Goal: Entertainment & Leisure: Consume media (video, audio)

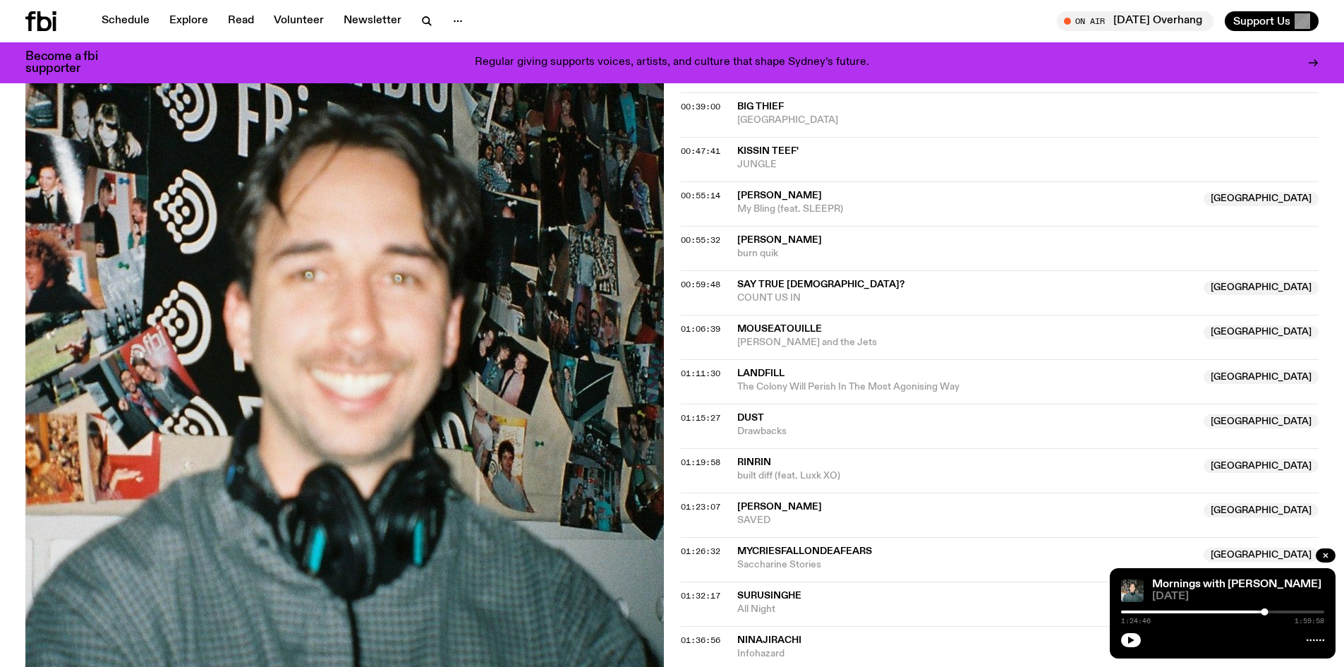
scroll to position [765, 0]
click at [127, 25] on link "Schedule" at bounding box center [125, 21] width 65 height 20
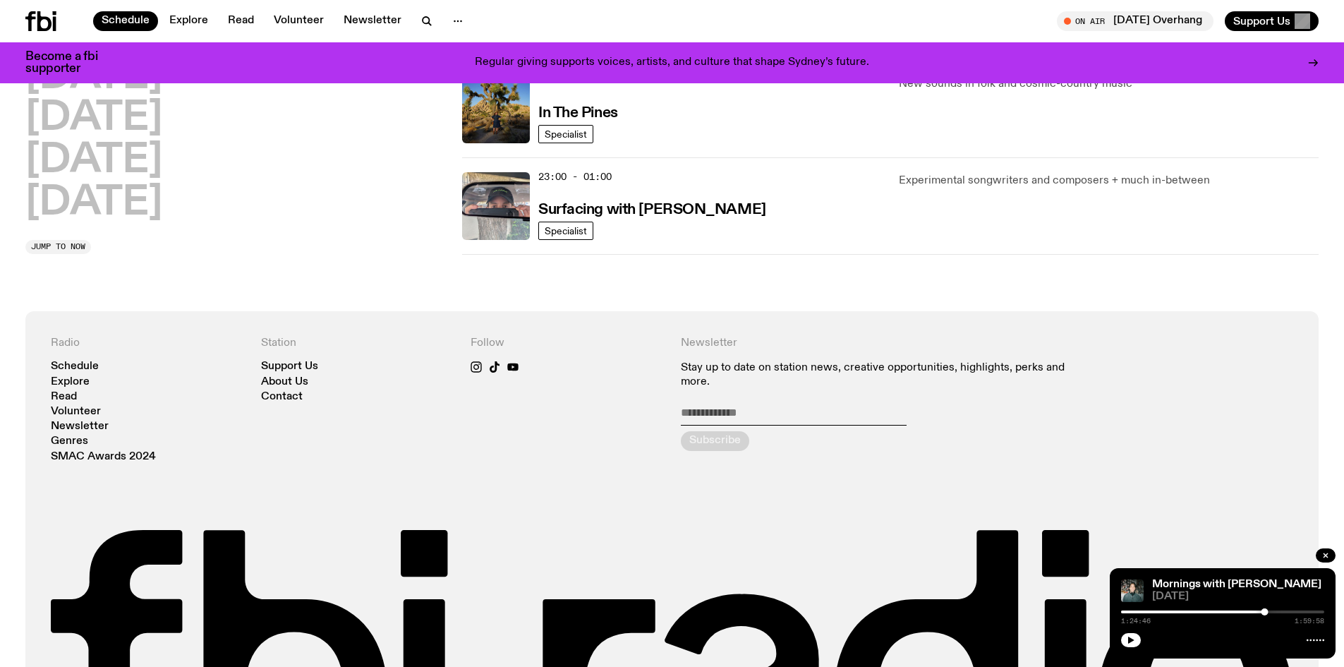
scroll to position [483, 0]
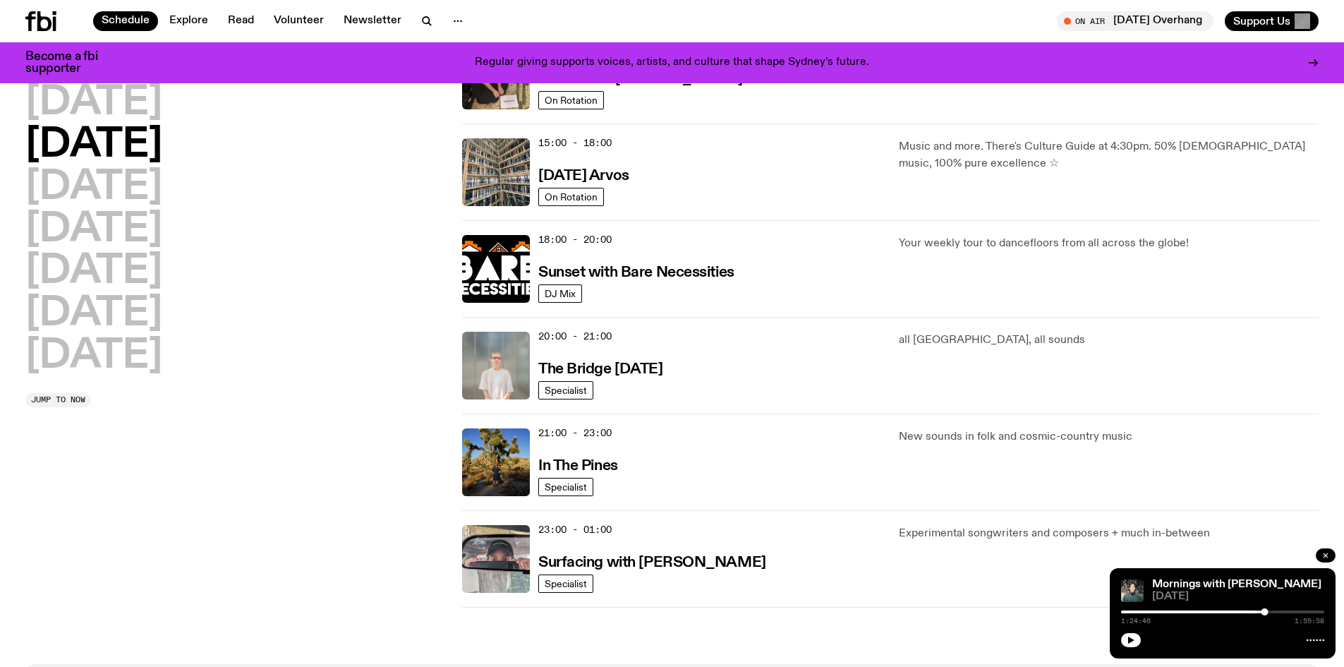
click at [1324, 555] on icon "button" at bounding box center [1326, 555] width 8 height 8
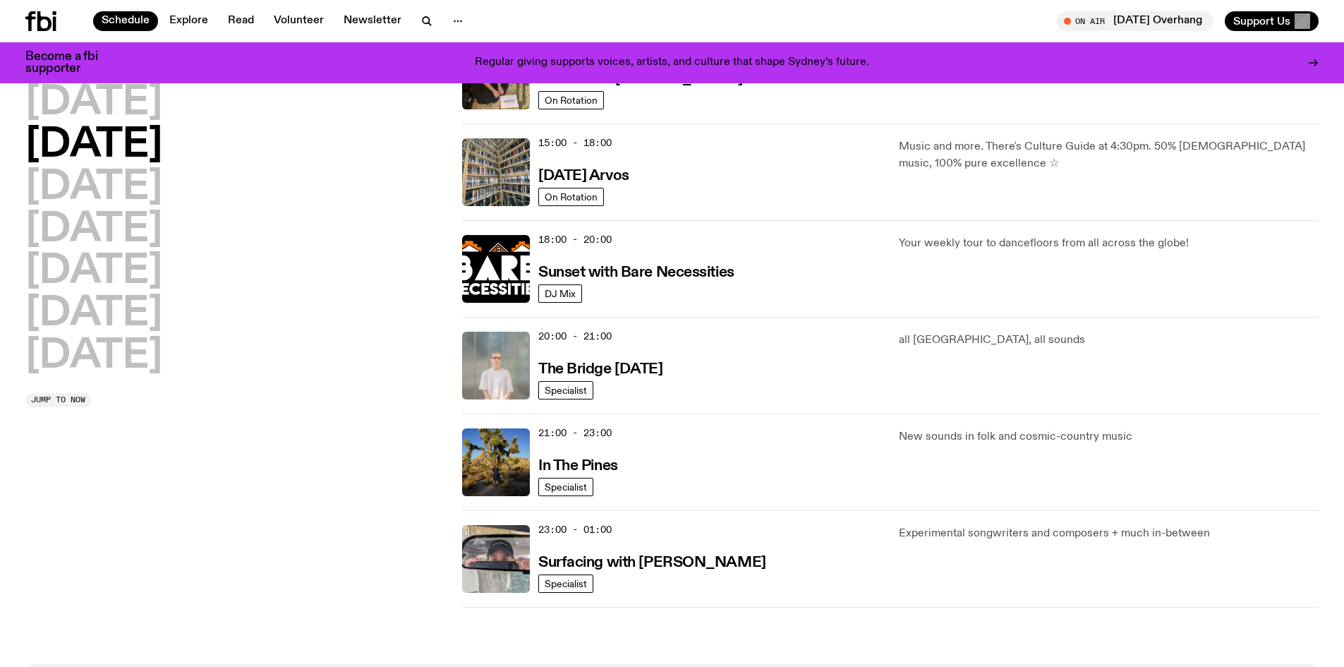
scroll to position [271, 0]
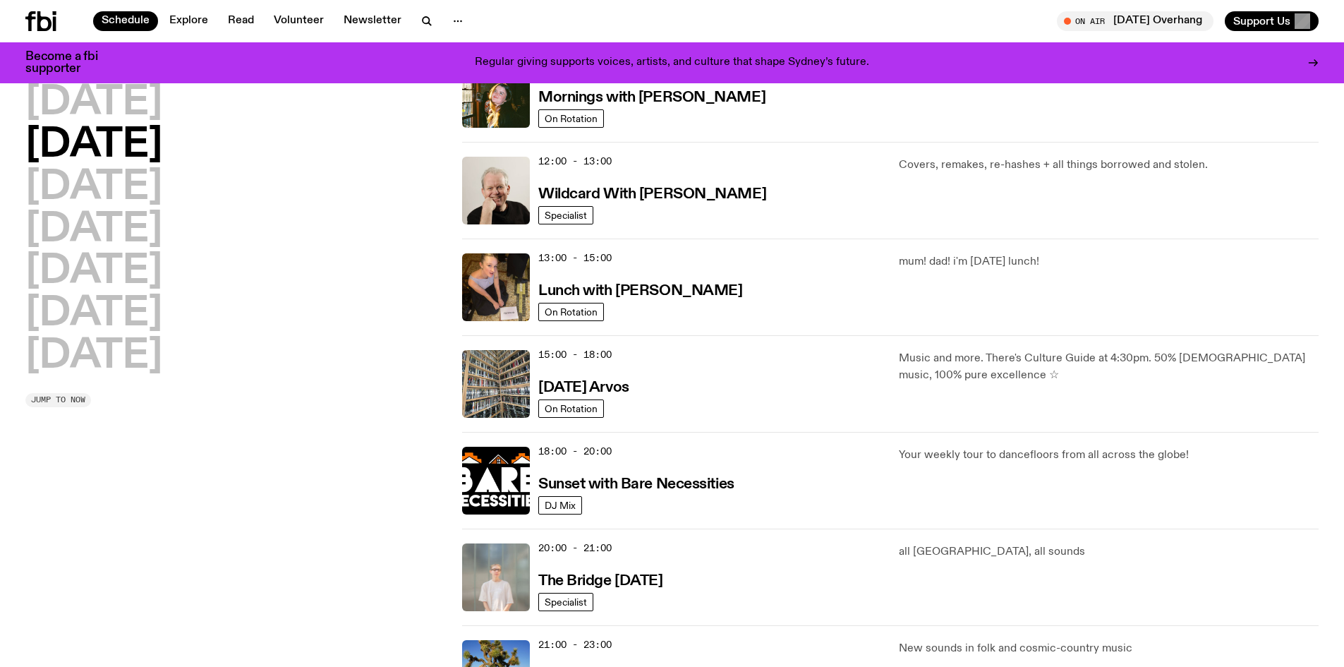
click at [58, 403] on span "Jump to now" at bounding box center [58, 400] width 54 height 8
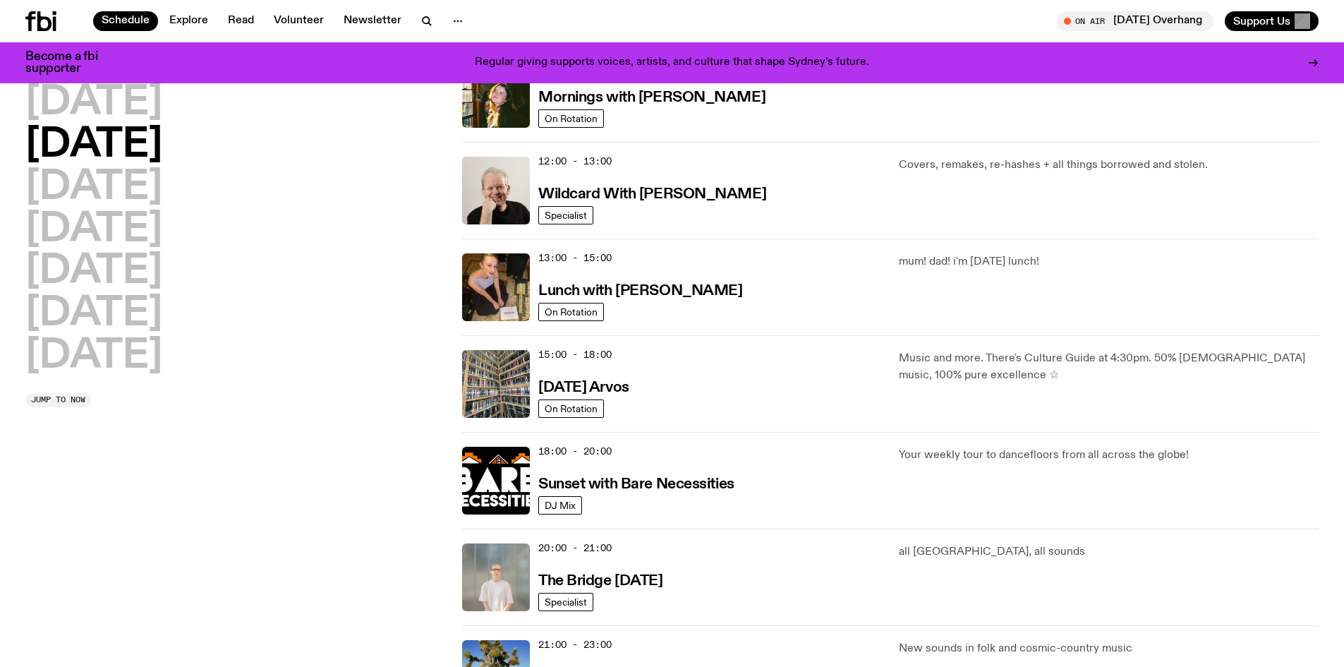
scroll to position [0, 0]
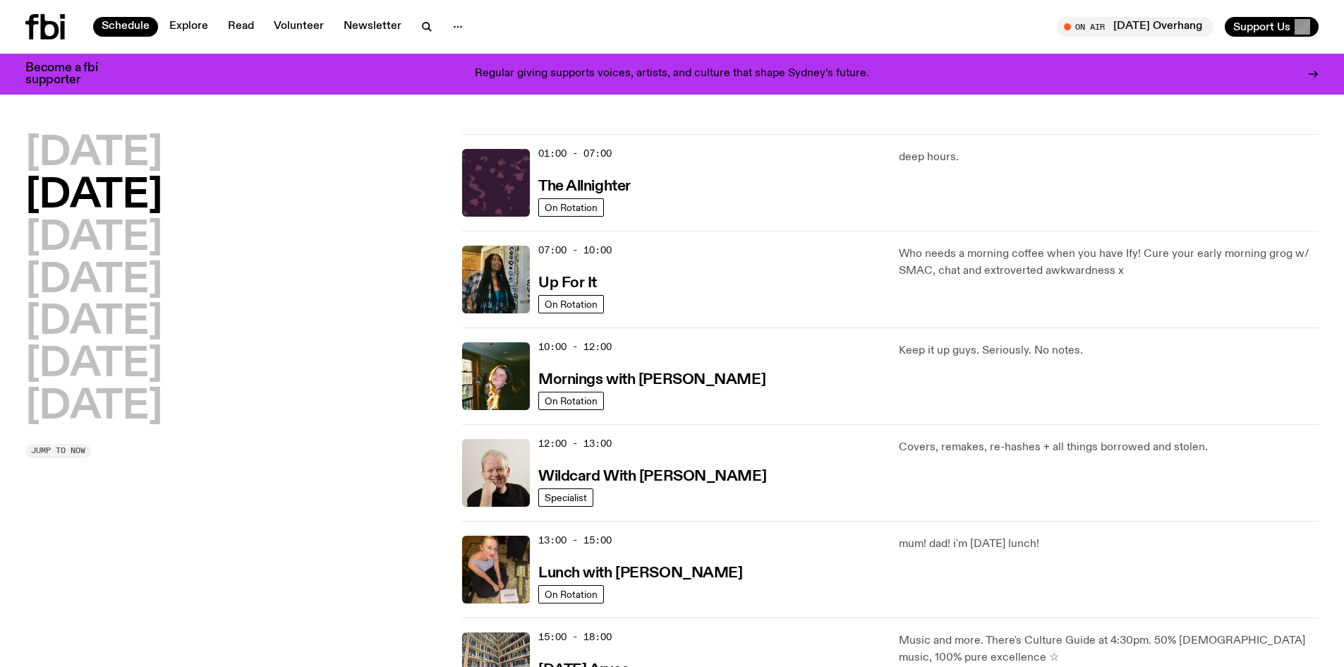
click at [68, 444] on button "Jump to now" at bounding box center [58, 451] width 66 height 14
click at [68, 448] on span "Jump to now" at bounding box center [58, 451] width 54 height 8
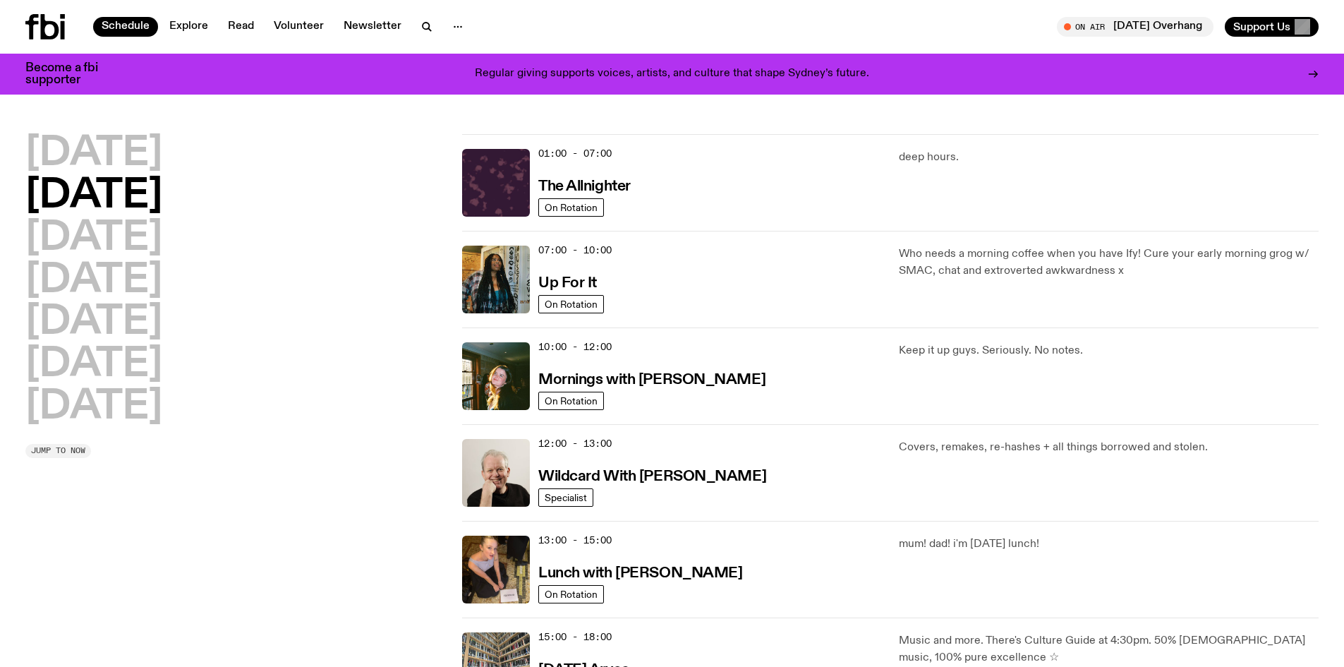
click at [68, 448] on span "Jump to now" at bounding box center [58, 451] width 54 height 8
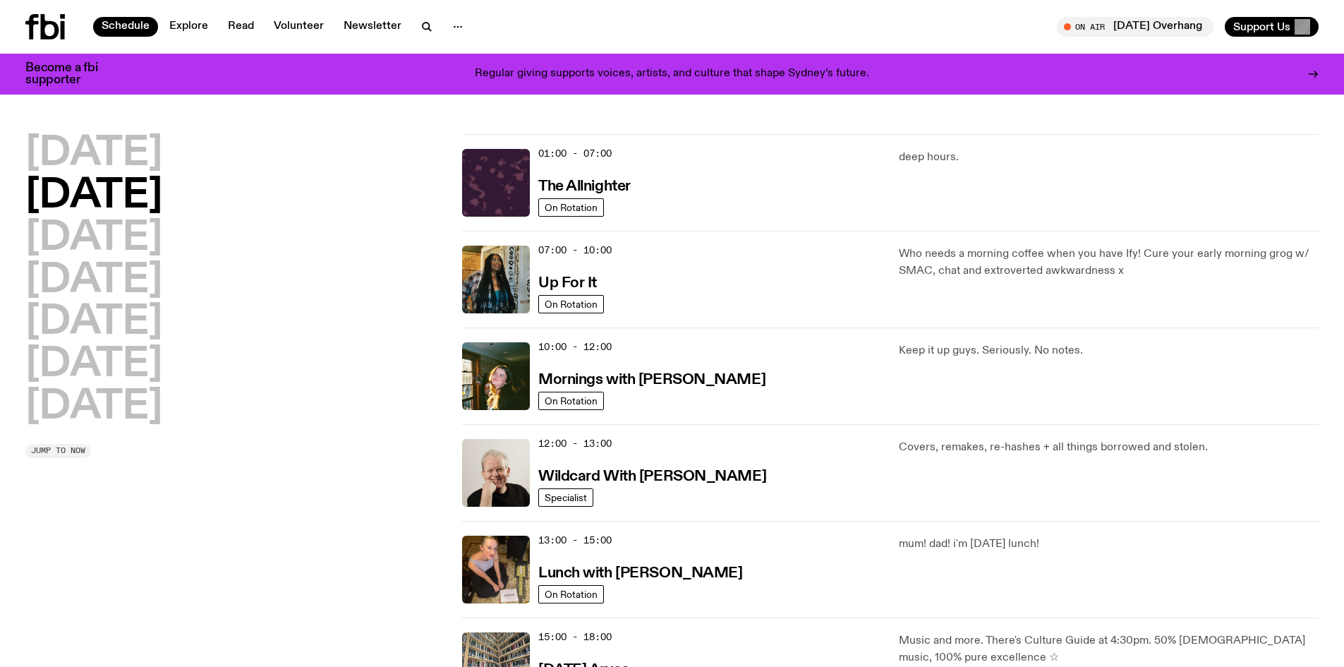
click at [68, 448] on span "Jump to now" at bounding box center [58, 451] width 54 height 8
click at [465, 250] on img at bounding box center [496, 280] width 68 height 68
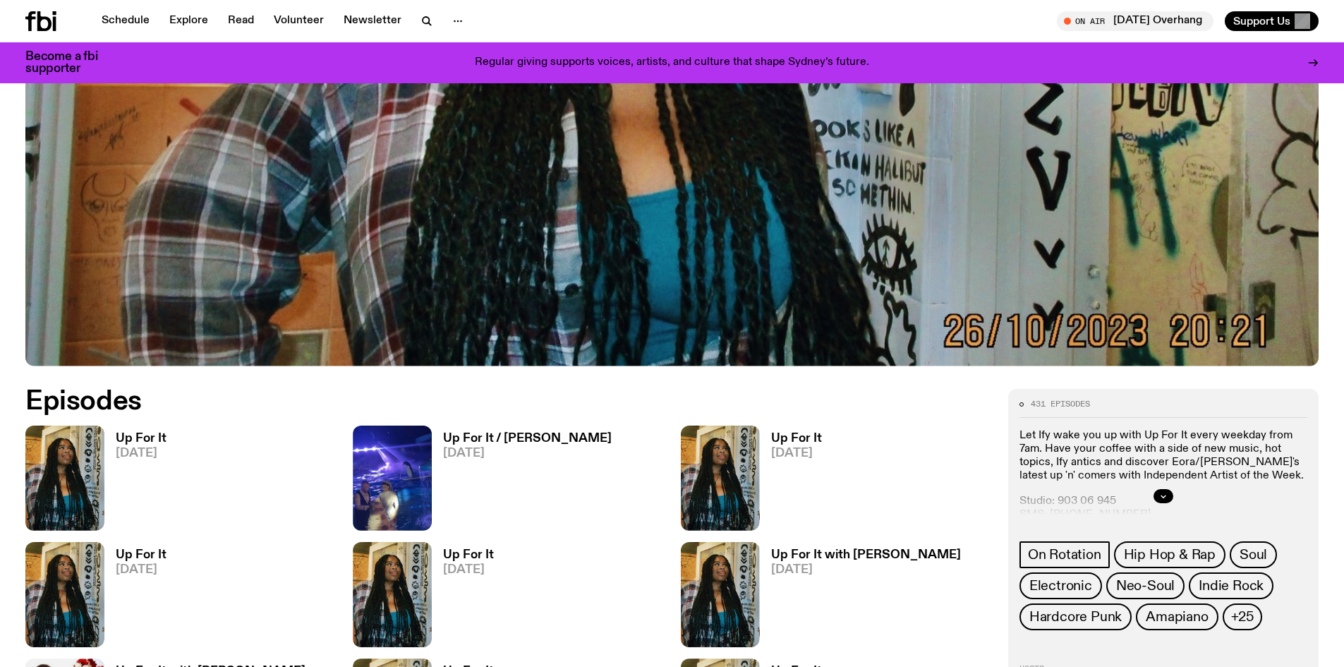
scroll to position [835, 0]
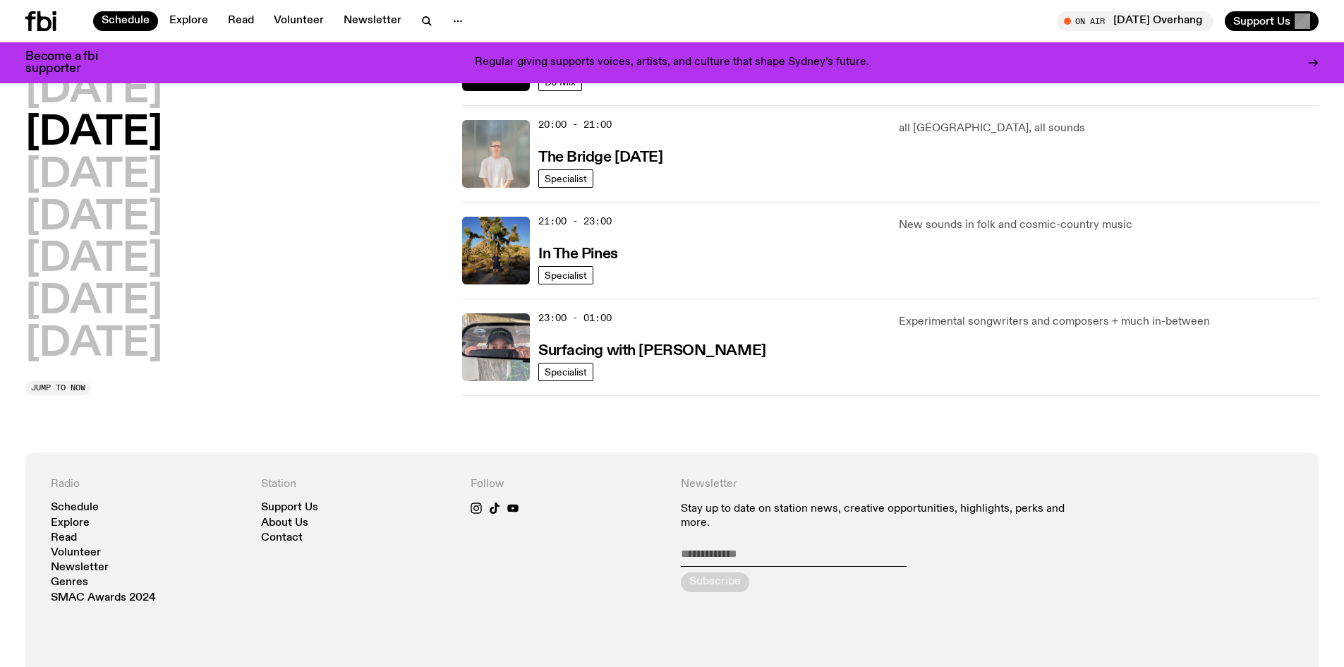
scroll to position [553, 0]
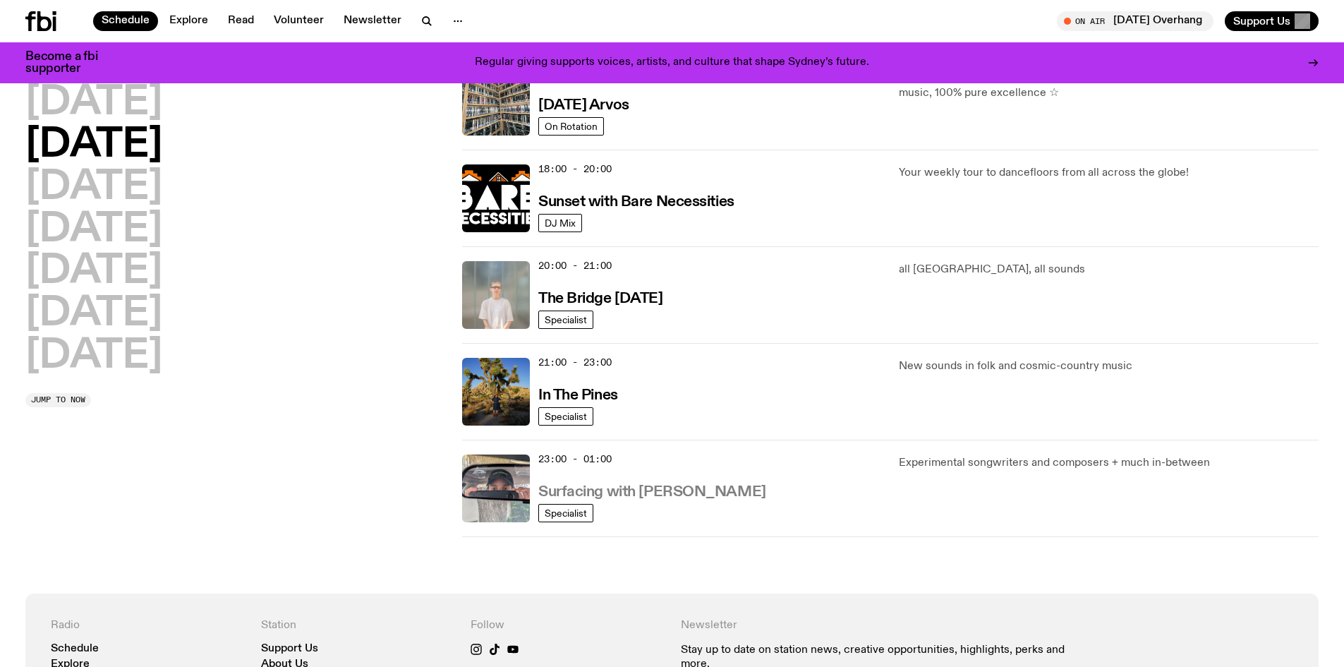
click at [656, 482] on link "Surfacing with Luke M de Zilva" at bounding box center [652, 491] width 228 height 18
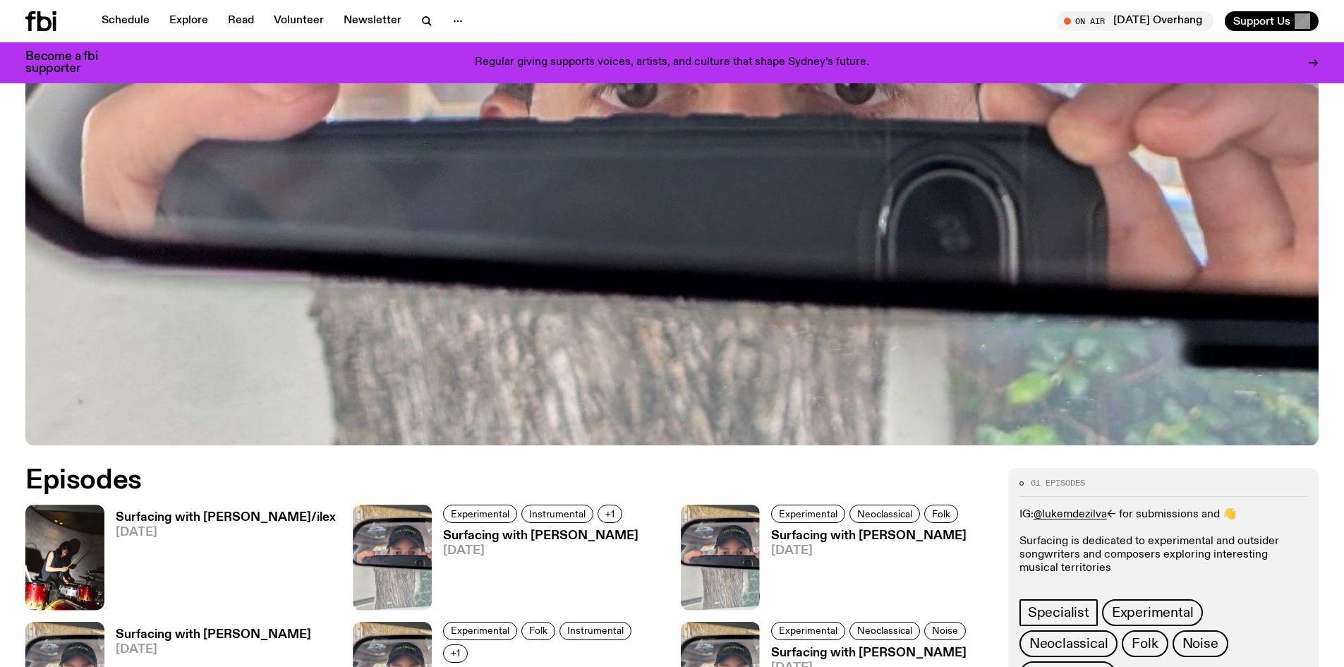
scroll to position [624, 0]
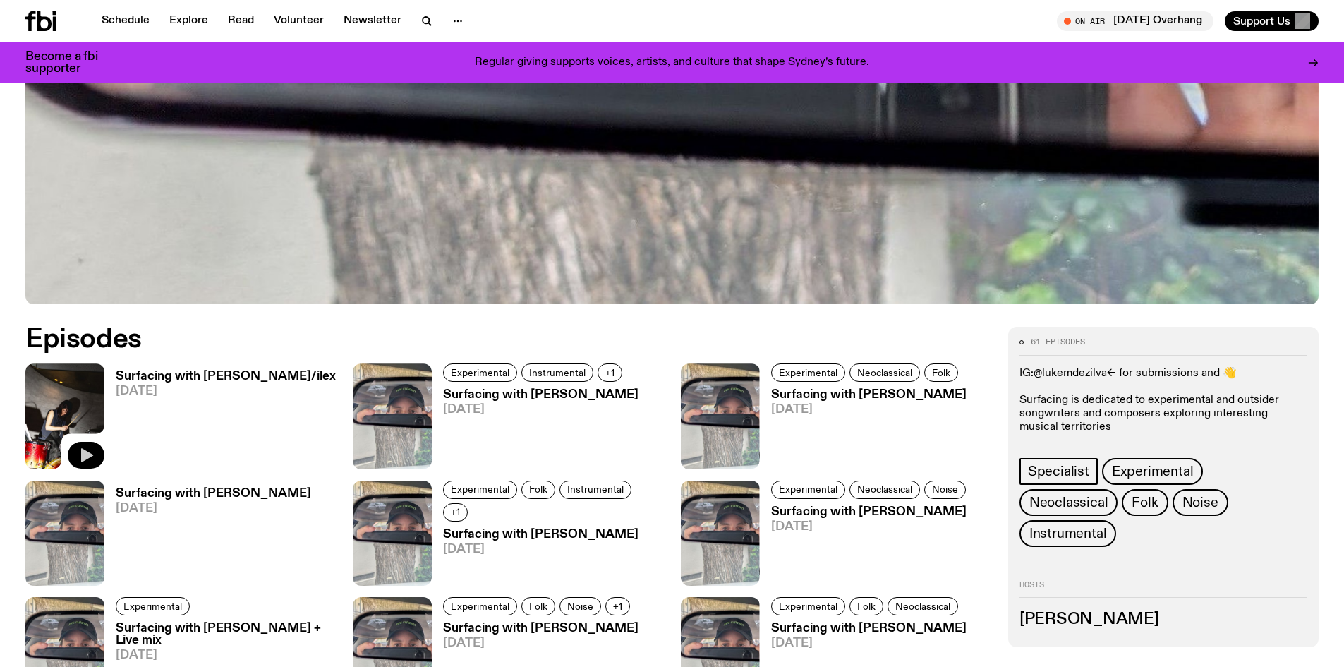
click at [85, 457] on icon "button" at bounding box center [87, 455] width 12 height 14
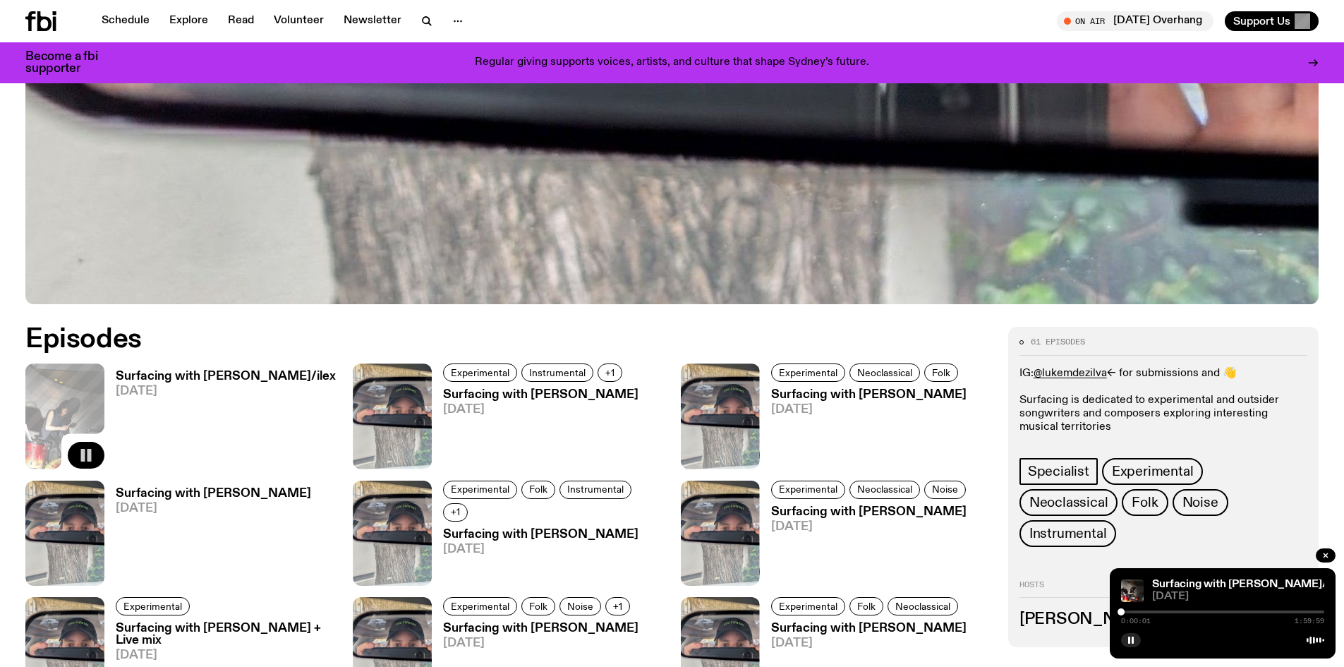
click at [1137, 613] on div "0:00:01 1:59:59" at bounding box center [1222, 616] width 203 height 17
click at [1135, 612] on div at bounding box center [1222, 611] width 203 height 3
click at [1172, 610] on div at bounding box center [1222, 611] width 203 height 3
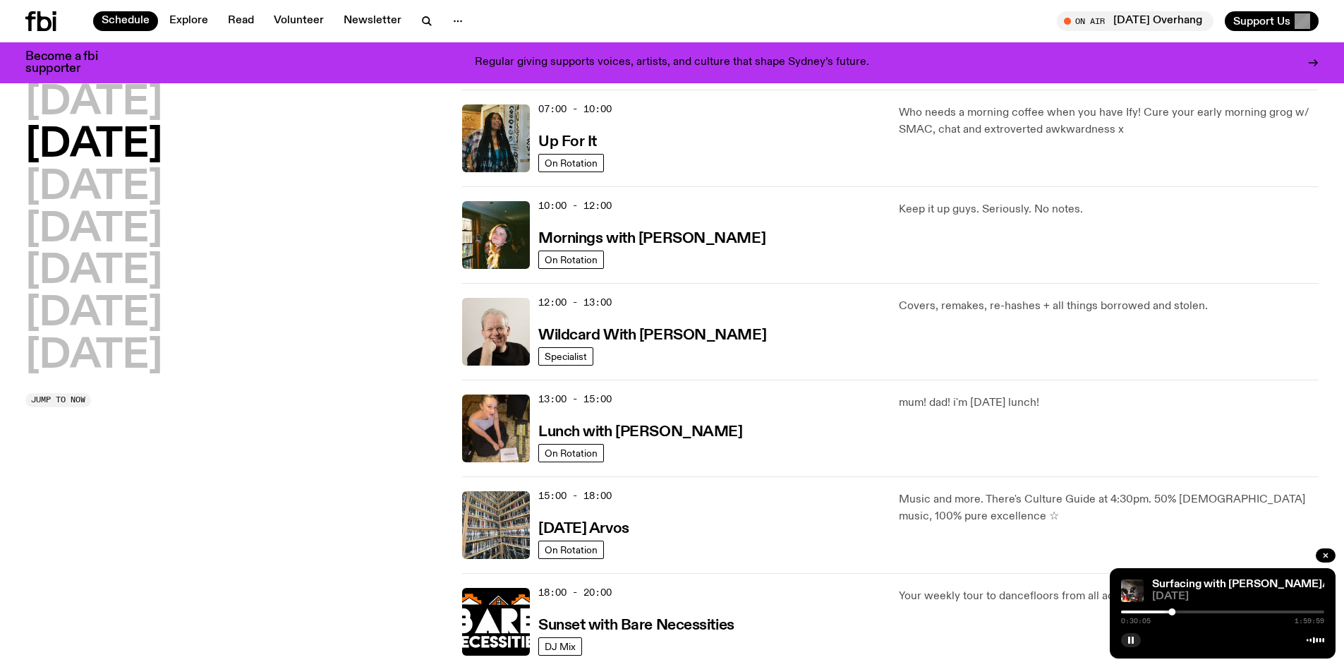
scroll to position [412, 0]
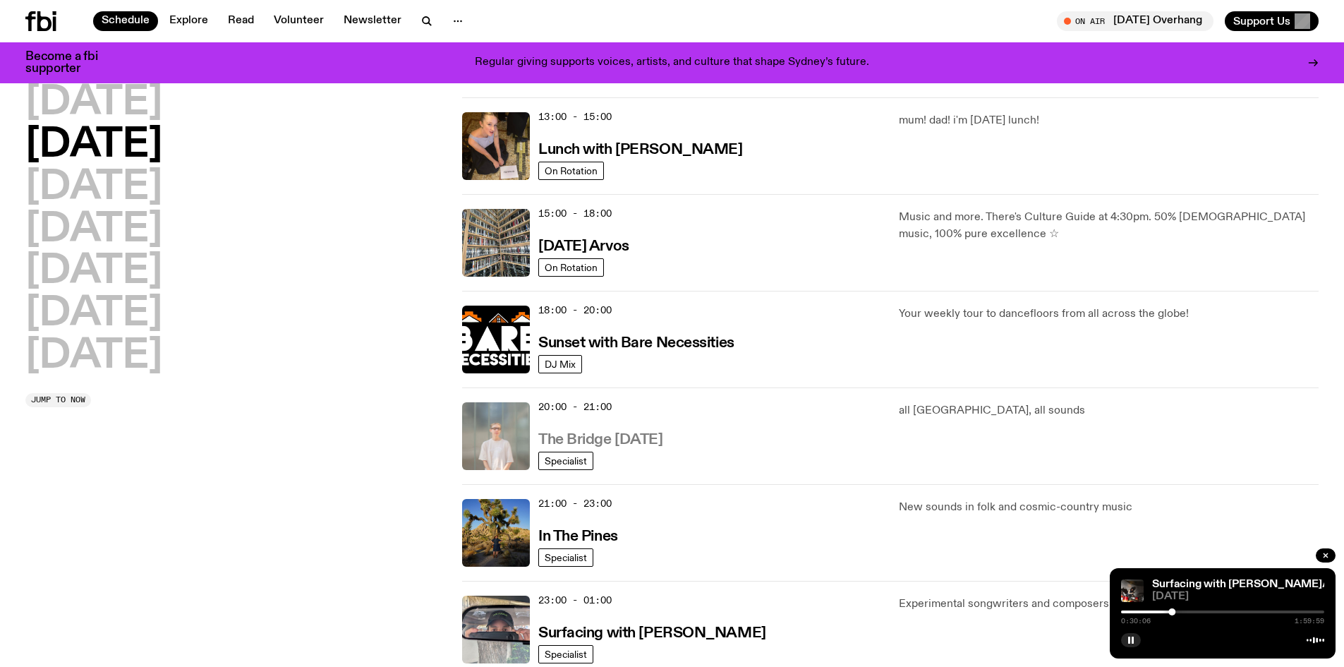
click at [595, 438] on h3 "The Bridge Tuesday" at bounding box center [600, 440] width 125 height 15
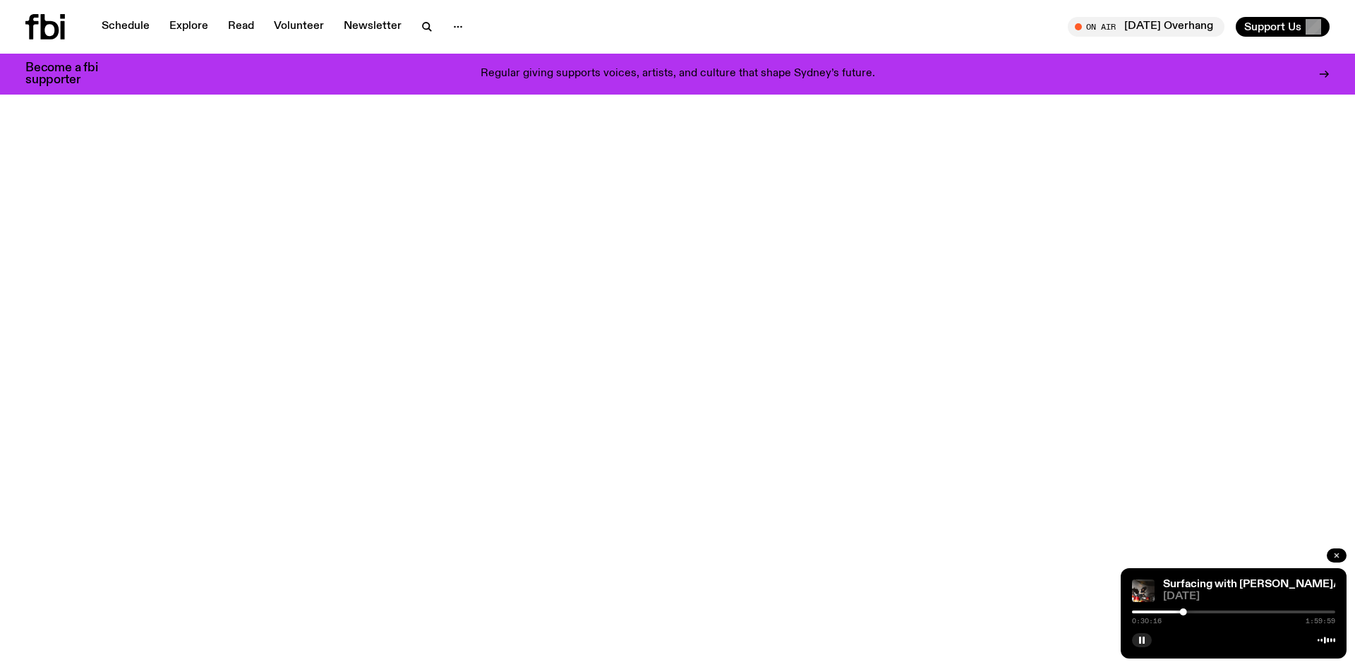
click at [1334, 552] on icon "button" at bounding box center [1336, 555] width 8 height 8
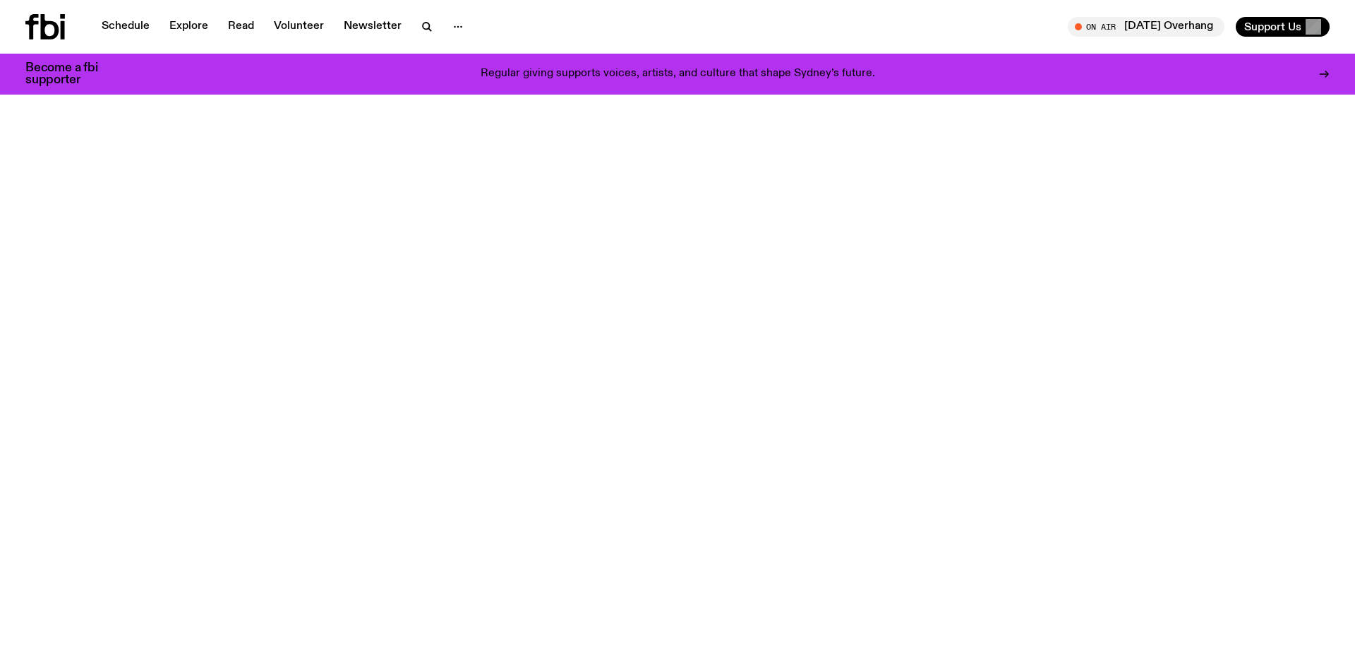
click at [194, 232] on body "Schedule Explore Read Volunteer Newsletter About Us Contact Champions of emergi…" at bounding box center [677, 333] width 1355 height 667
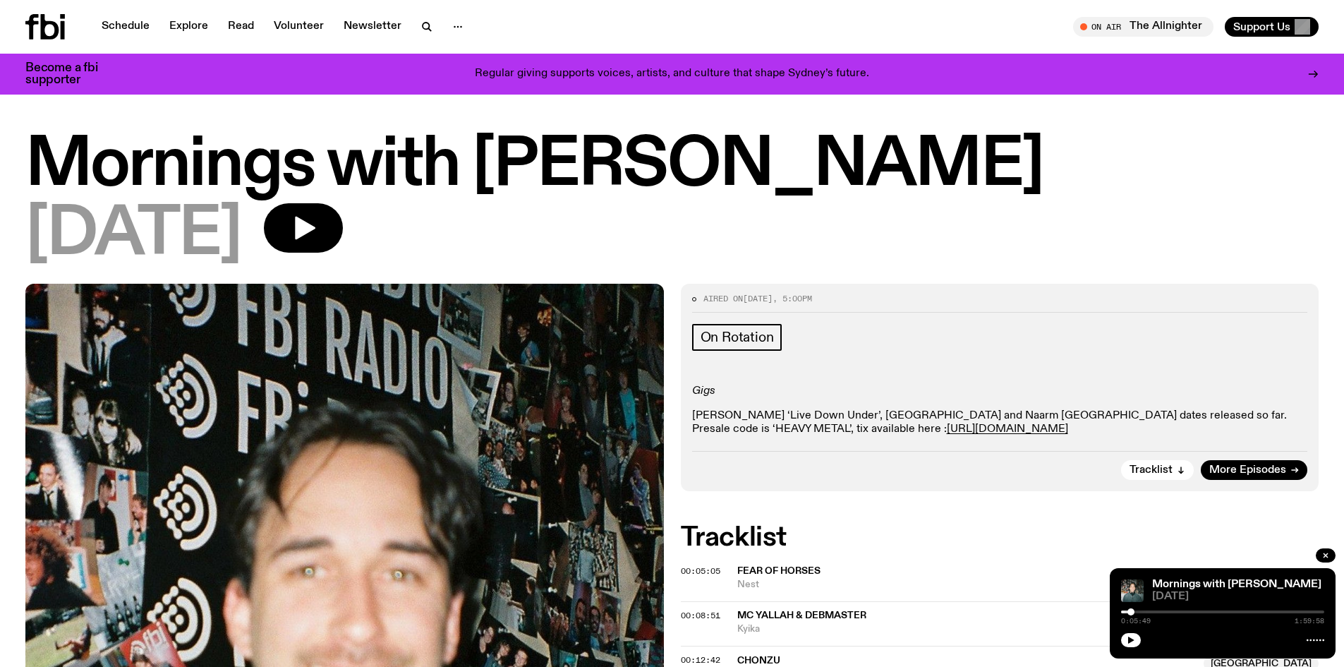
click at [1133, 648] on div "Mornings with [PERSON_NAME] [DATE] 0:05:49 1:59:58" at bounding box center [1223, 613] width 226 height 90
click at [1131, 641] on icon "button" at bounding box center [1131, 639] width 6 height 7
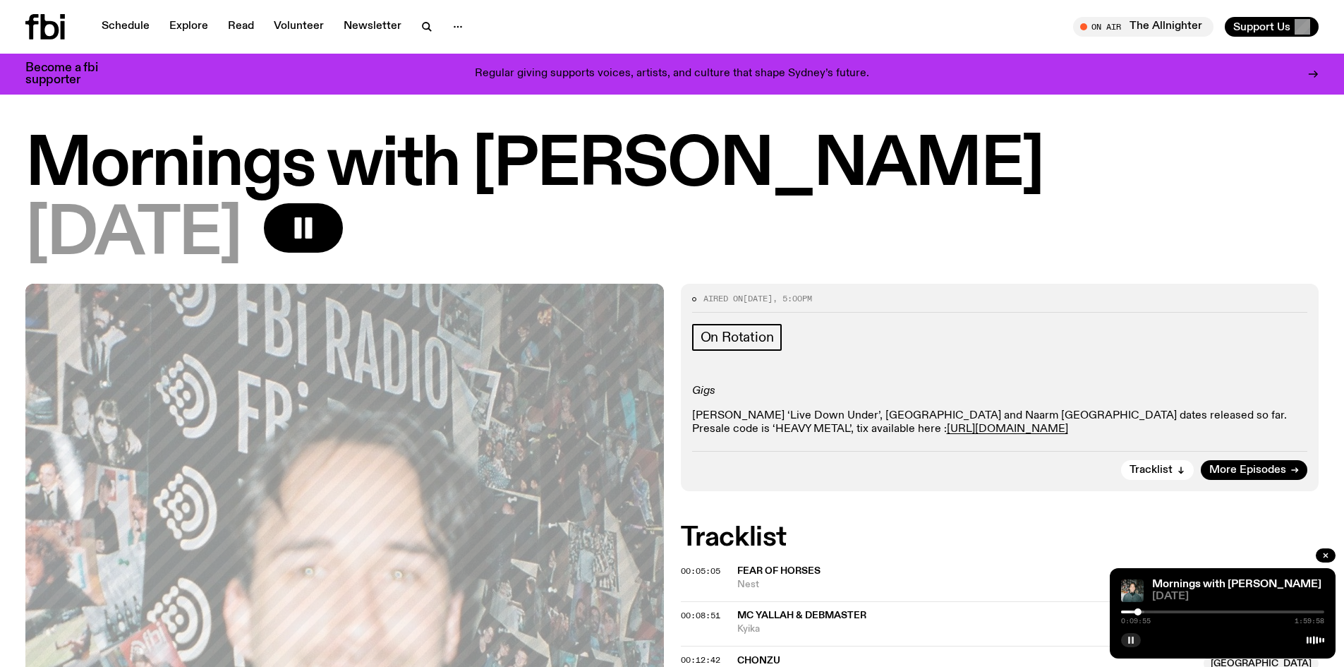
click at [1122, 641] on button "button" at bounding box center [1131, 640] width 20 height 14
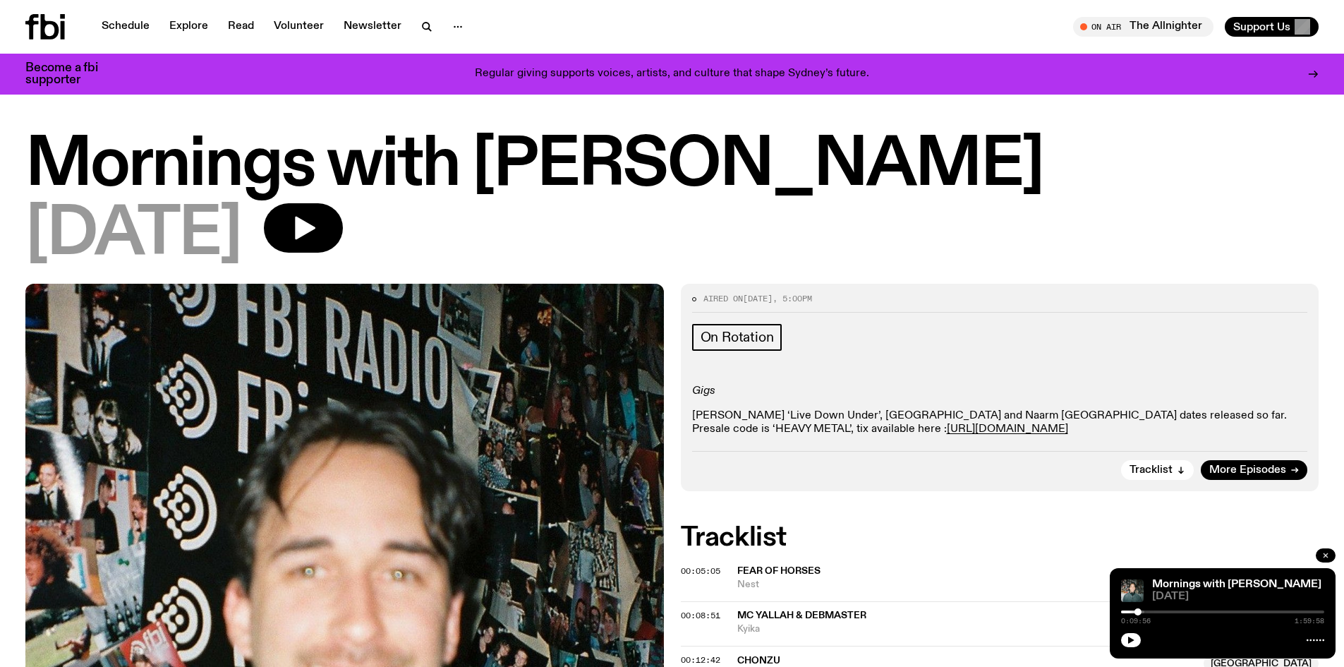
click at [1327, 557] on icon "button" at bounding box center [1326, 555] width 4 height 4
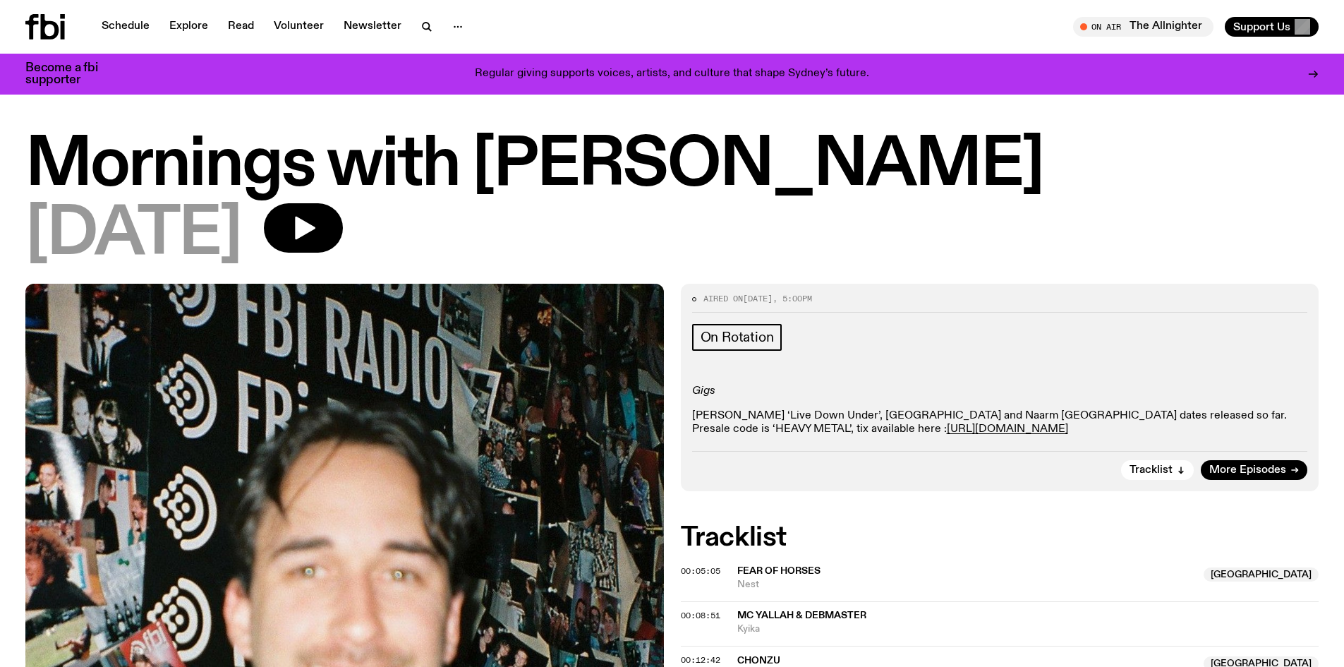
click at [62, 28] on icon at bounding box center [63, 30] width 4 height 18
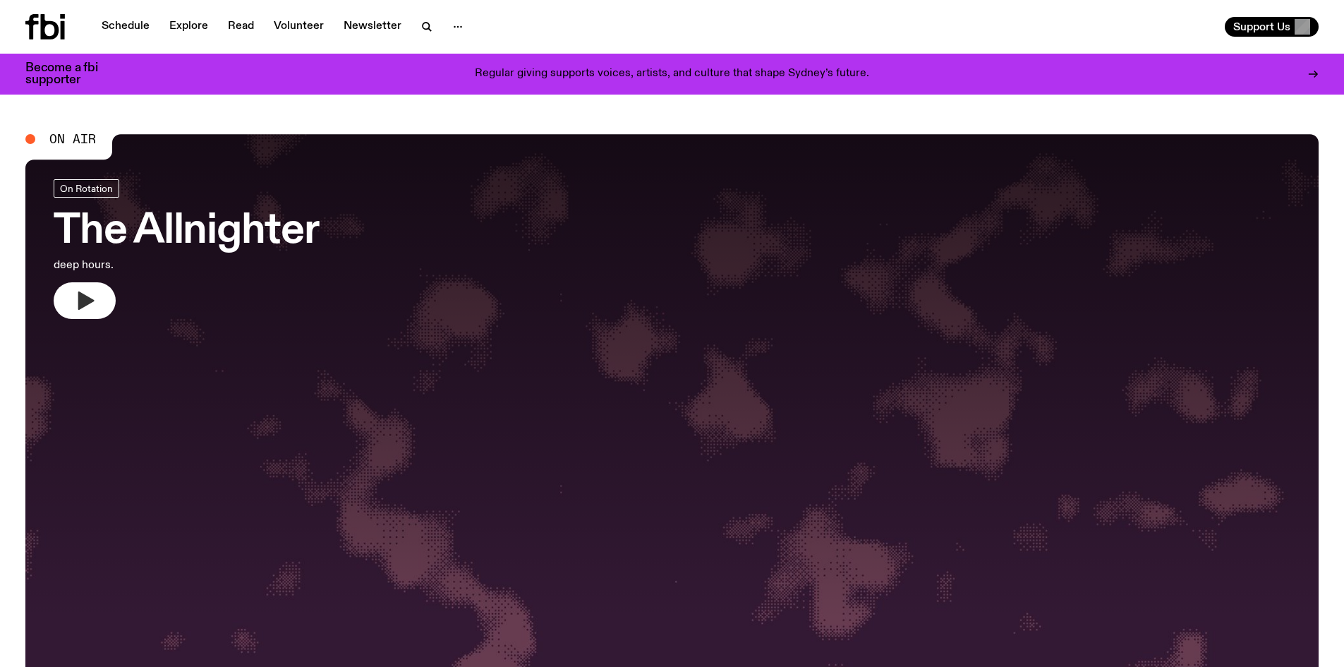
click at [92, 306] on icon "button" at bounding box center [84, 300] width 23 height 23
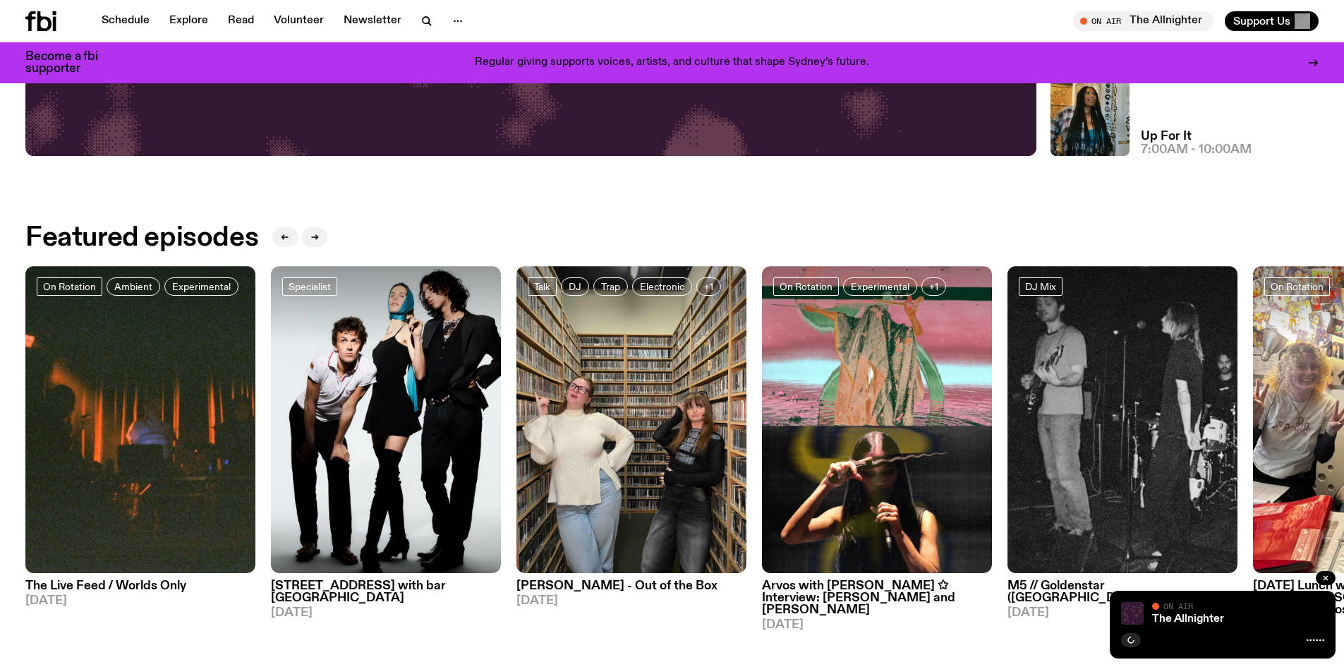
scroll to position [1118, 0]
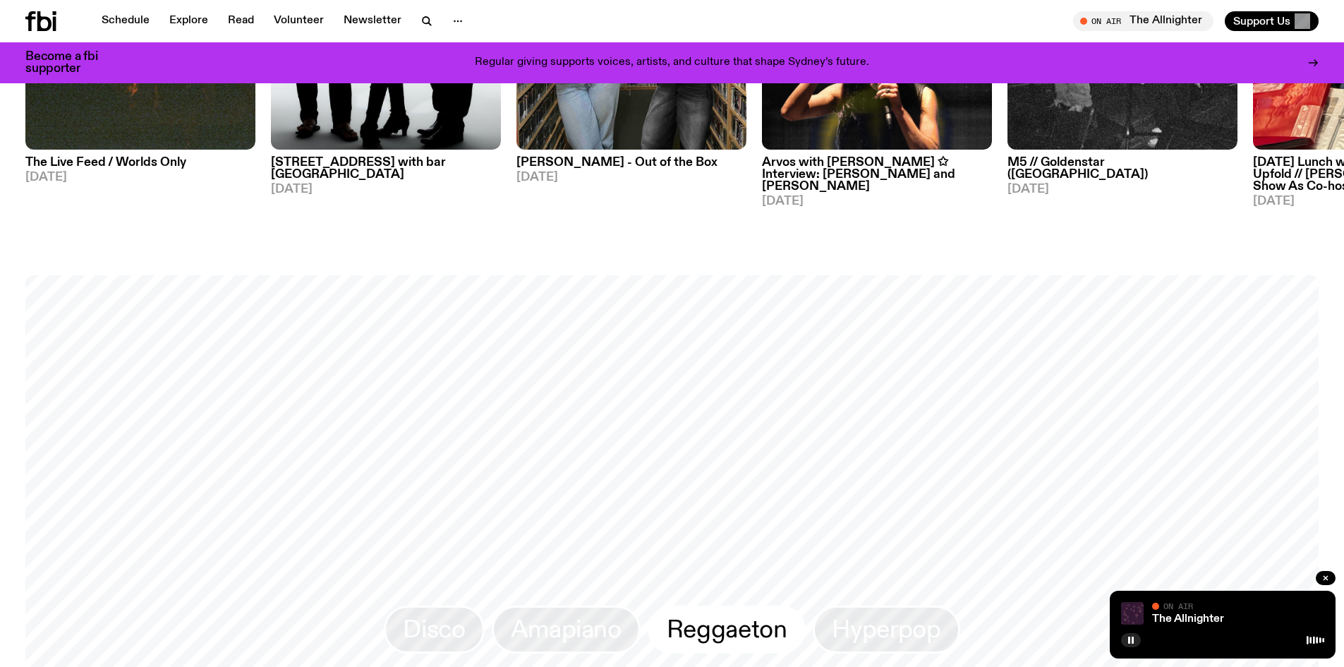
click at [733, 618] on span "Reggaeton" at bounding box center [727, 629] width 121 height 28
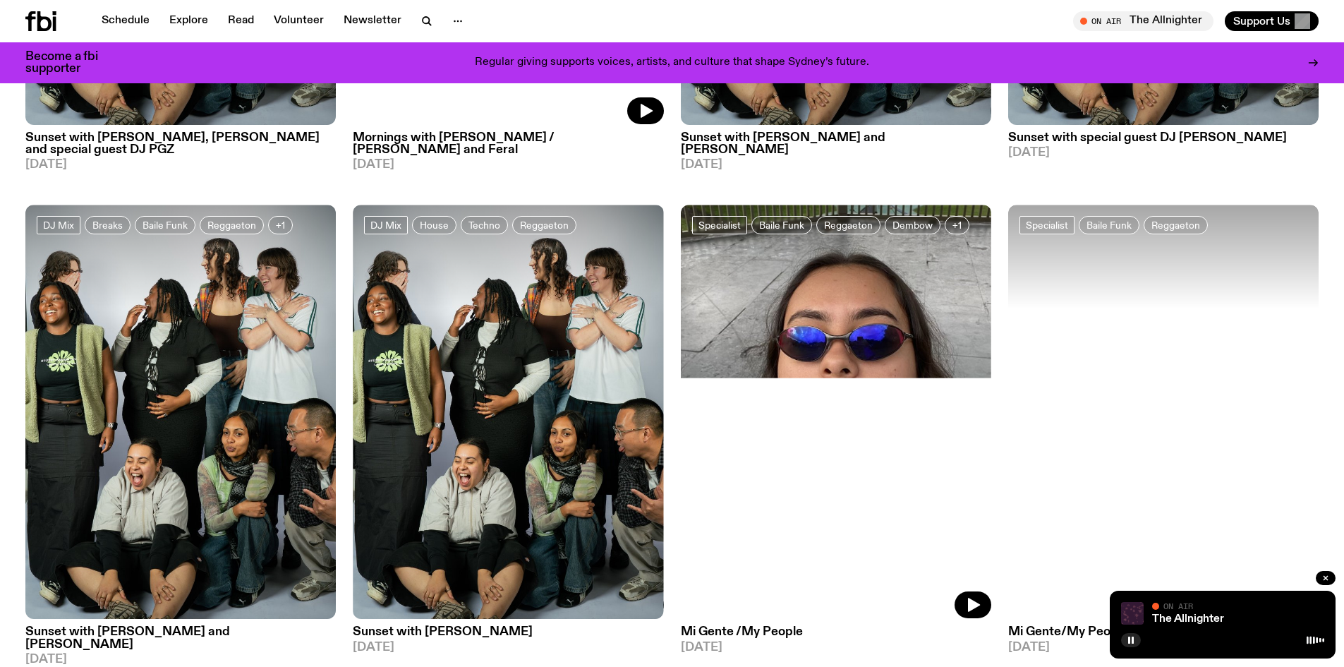
scroll to position [706, 0]
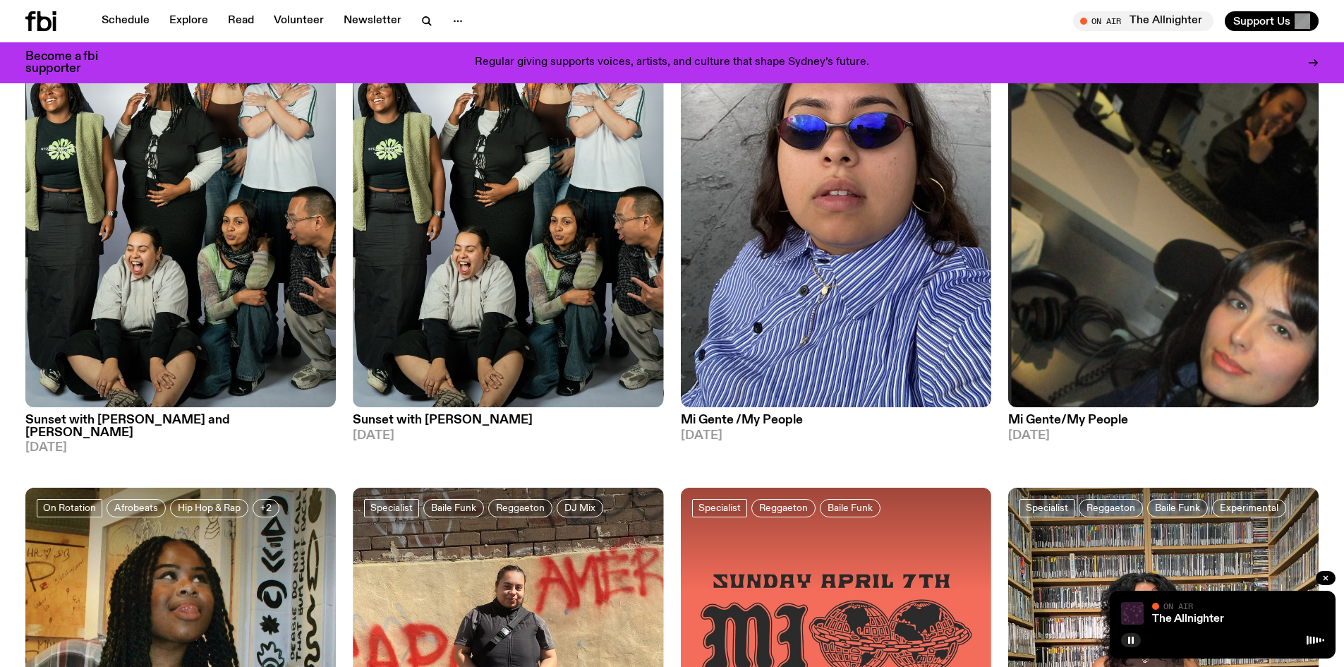
click at [729, 423] on h3 "Mi Gente /My People" at bounding box center [836, 420] width 310 height 12
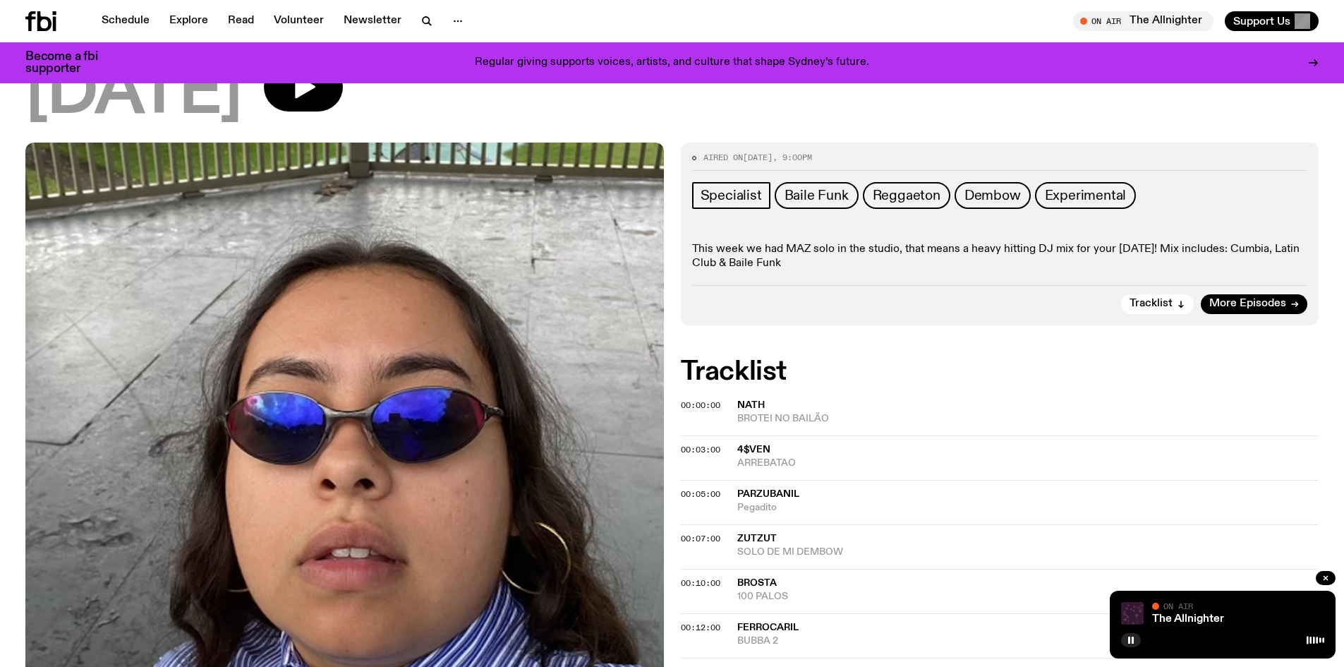
scroll to position [131, 0]
click at [1254, 305] on span "More Episodes" at bounding box center [1247, 303] width 77 height 11
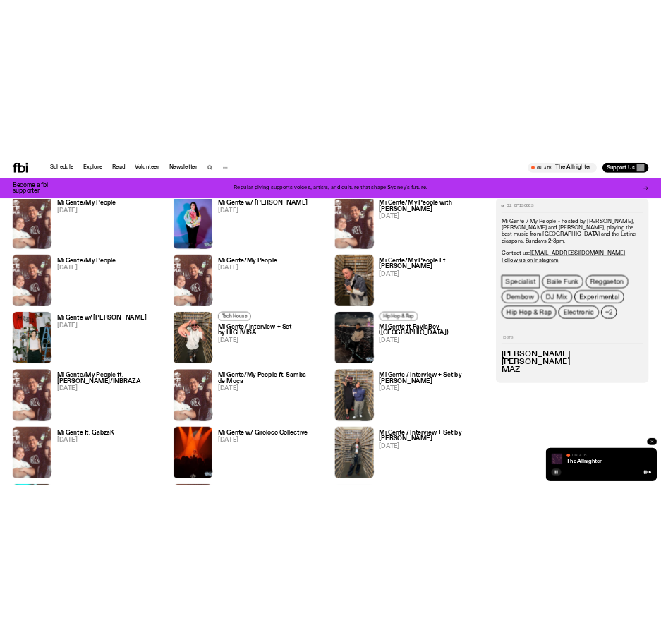
scroll to position [765, 0]
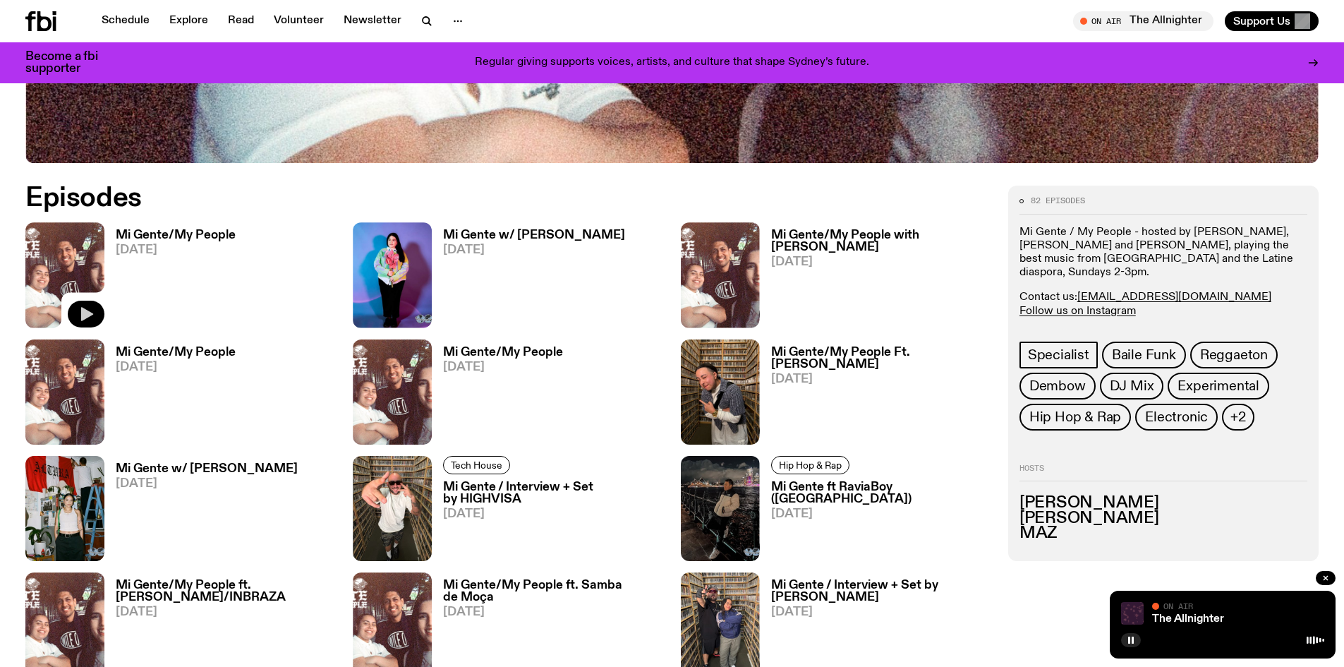
click at [86, 312] on icon "button" at bounding box center [87, 314] width 12 height 14
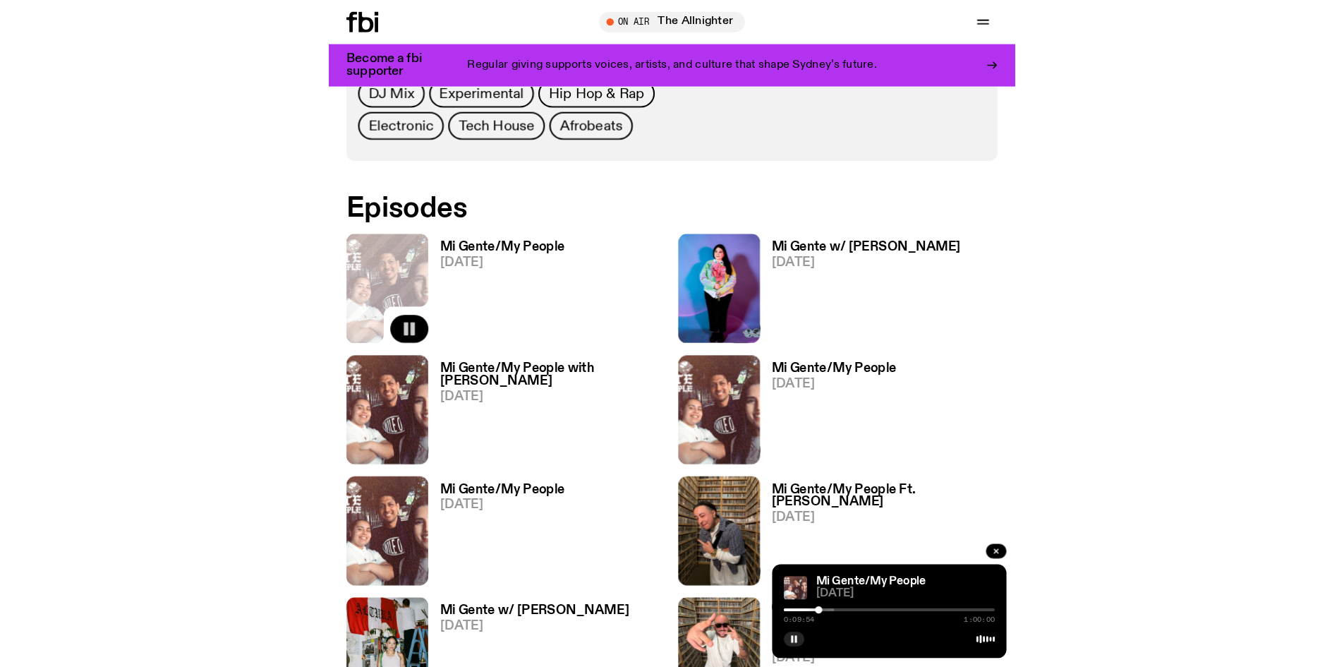
scroll to position [883, 0]
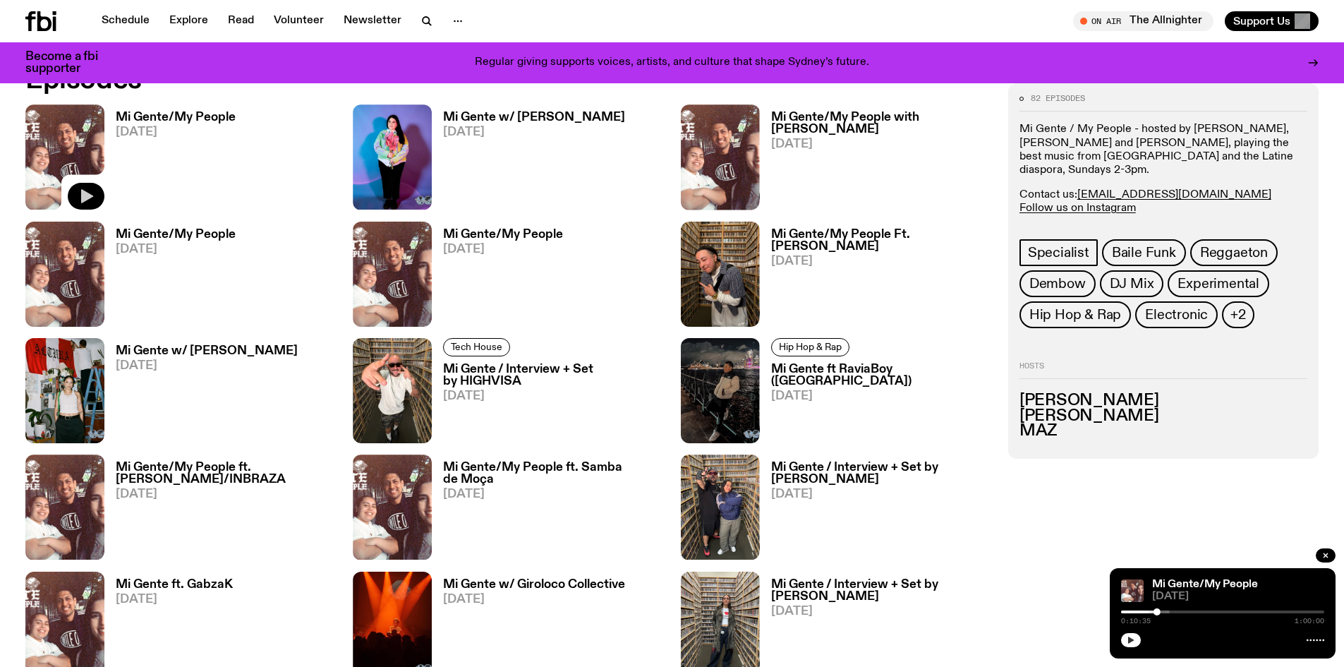
click at [1131, 634] on button "button" at bounding box center [1131, 640] width 20 height 14
click at [1248, 610] on div at bounding box center [1222, 611] width 203 height 3
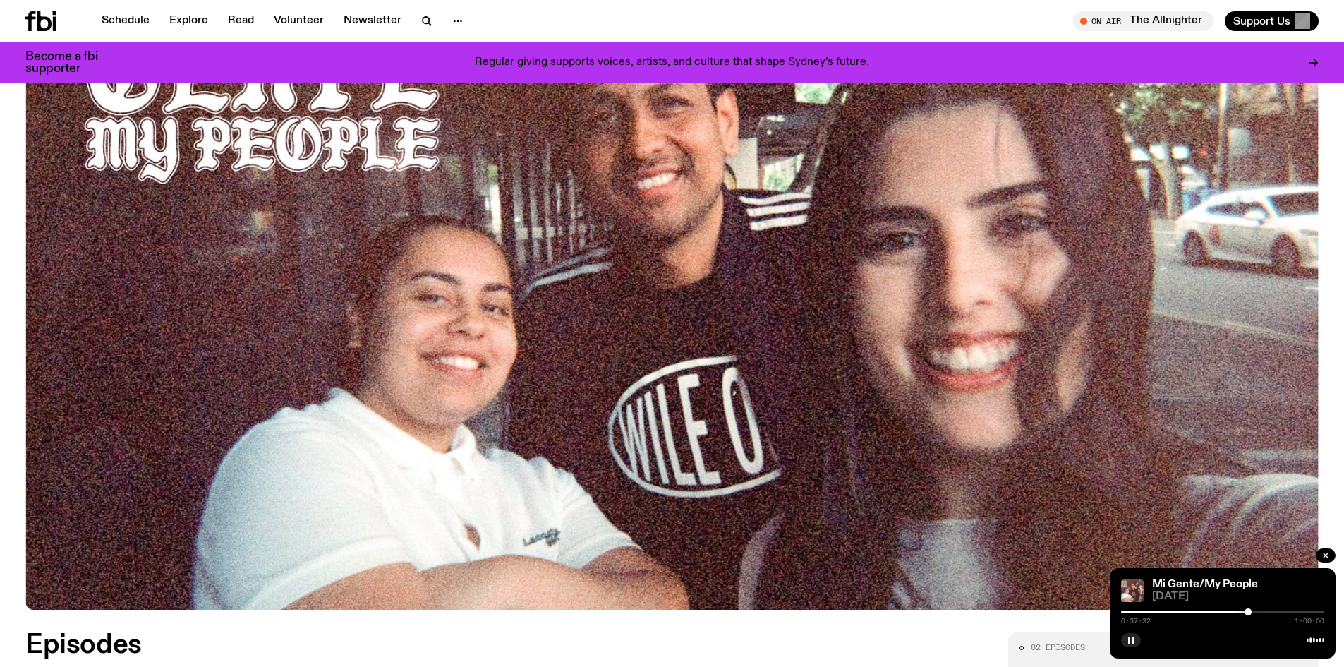
scroll to position [0, 0]
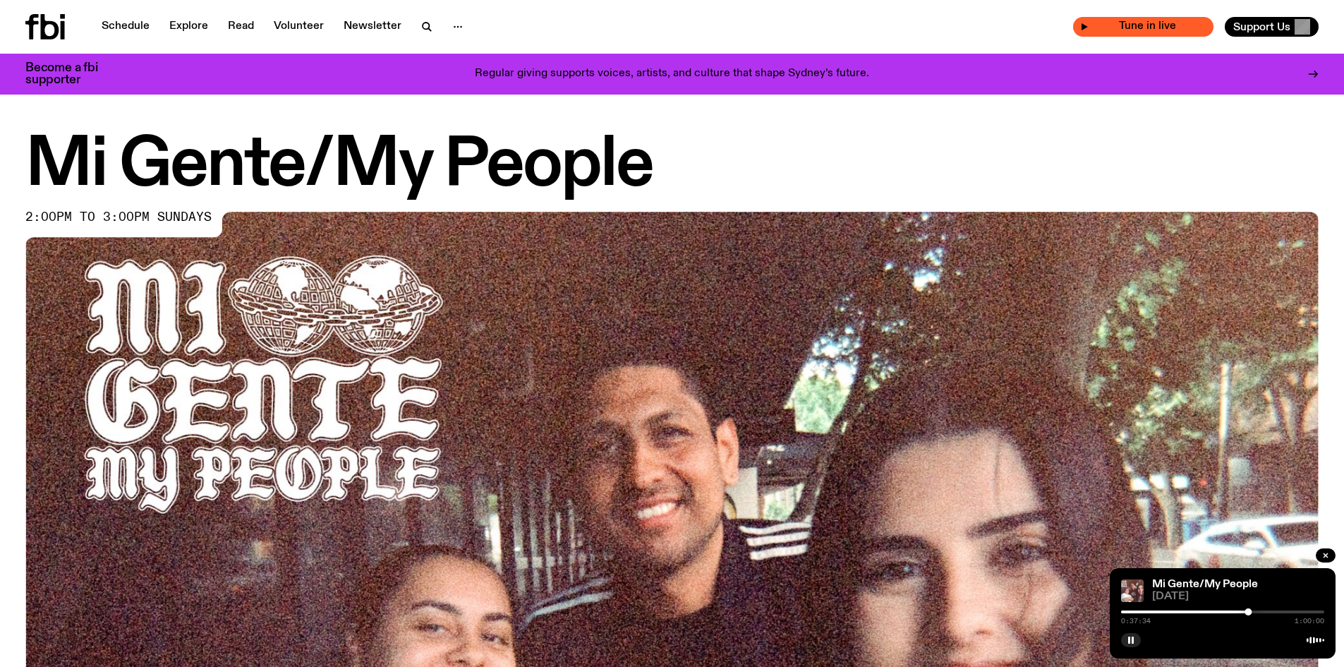
click at [1147, 28] on span "Tune in live" at bounding box center [1148, 26] width 118 height 11
